Goal: Browse casually

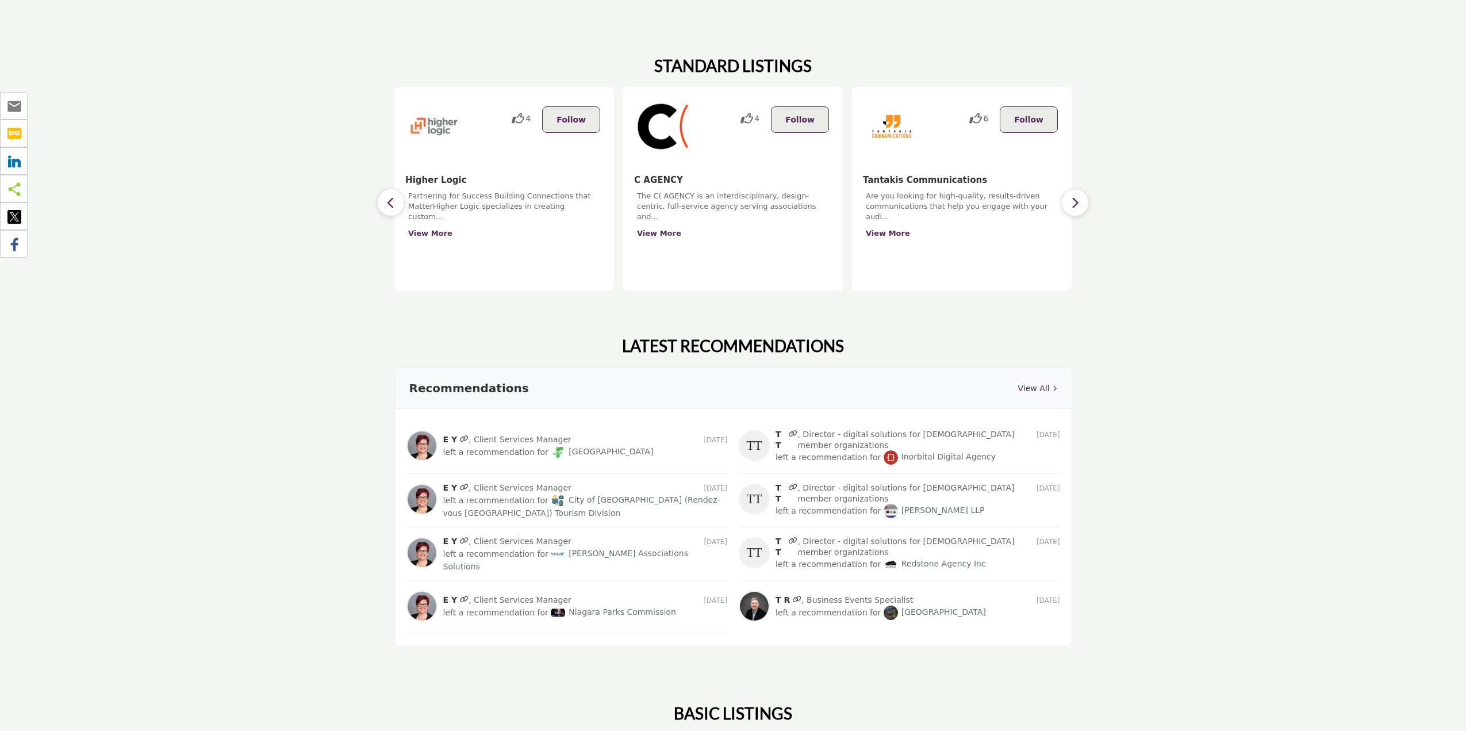
scroll to position [1035, 0]
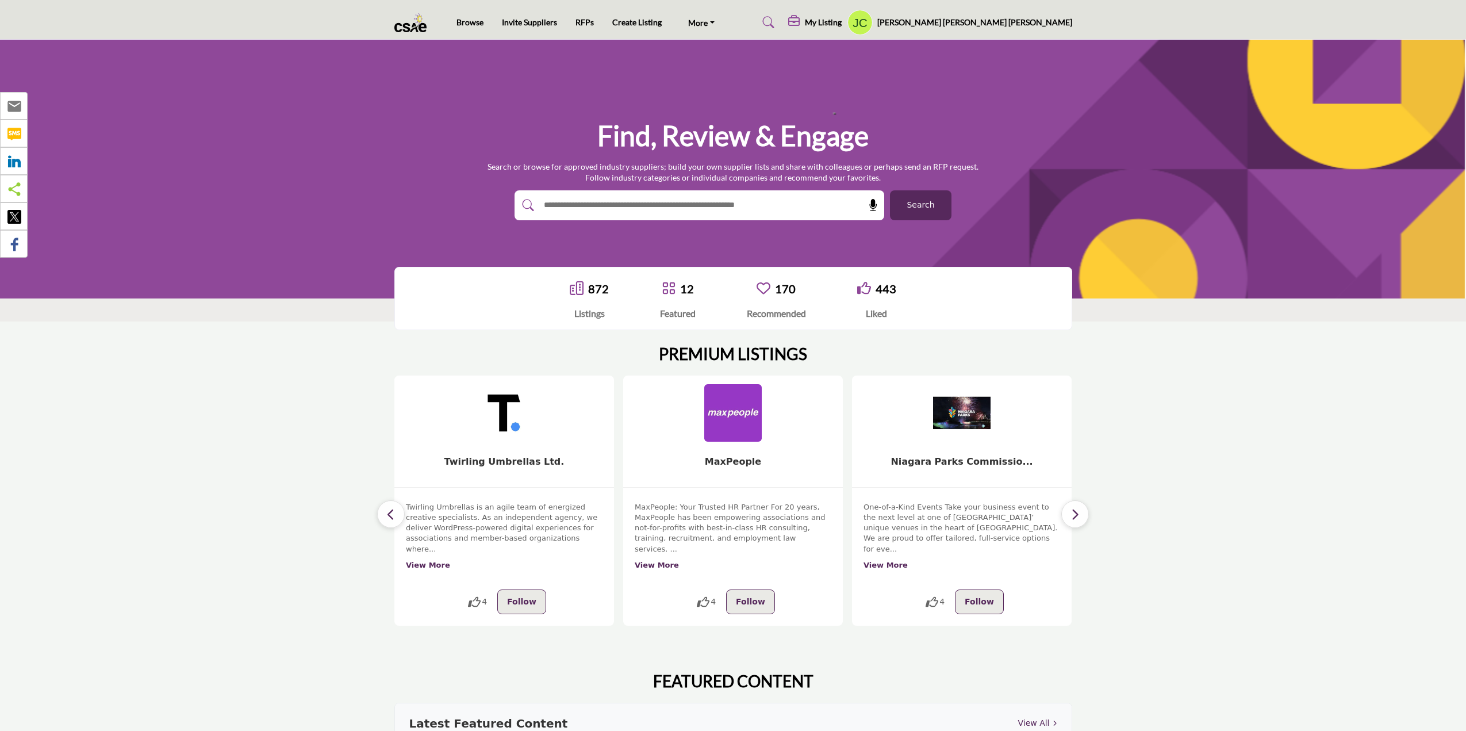
click at [1173, 561] on section "PREMIUM LISTINGS 5 Follow View More 5 Follow 13 3" at bounding box center [733, 484] width 1466 height 327
